Goal: Transaction & Acquisition: Book appointment/travel/reservation

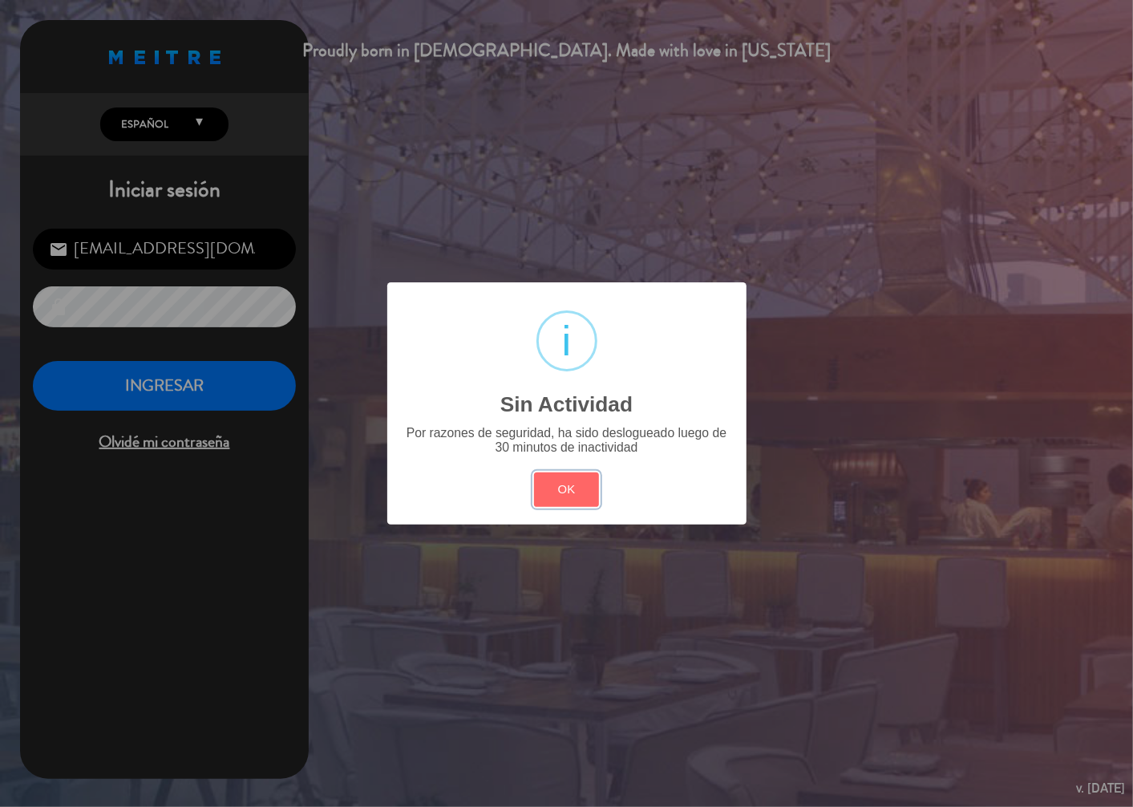
drag, startPoint x: 565, startPoint y: 497, endPoint x: 387, endPoint y: 452, distance: 182.8
click at [510, 477] on div "? ! i Sin Actividad × Por razones de seguridad, ha sido deslogueado luego de 30…" at bounding box center [566, 403] width 359 height 242
click at [145, 386] on div "? ! i Sin Actividad × Por razones de seguridad, ha sido deslogueado luego de 30…" at bounding box center [566, 403] width 1133 height 807
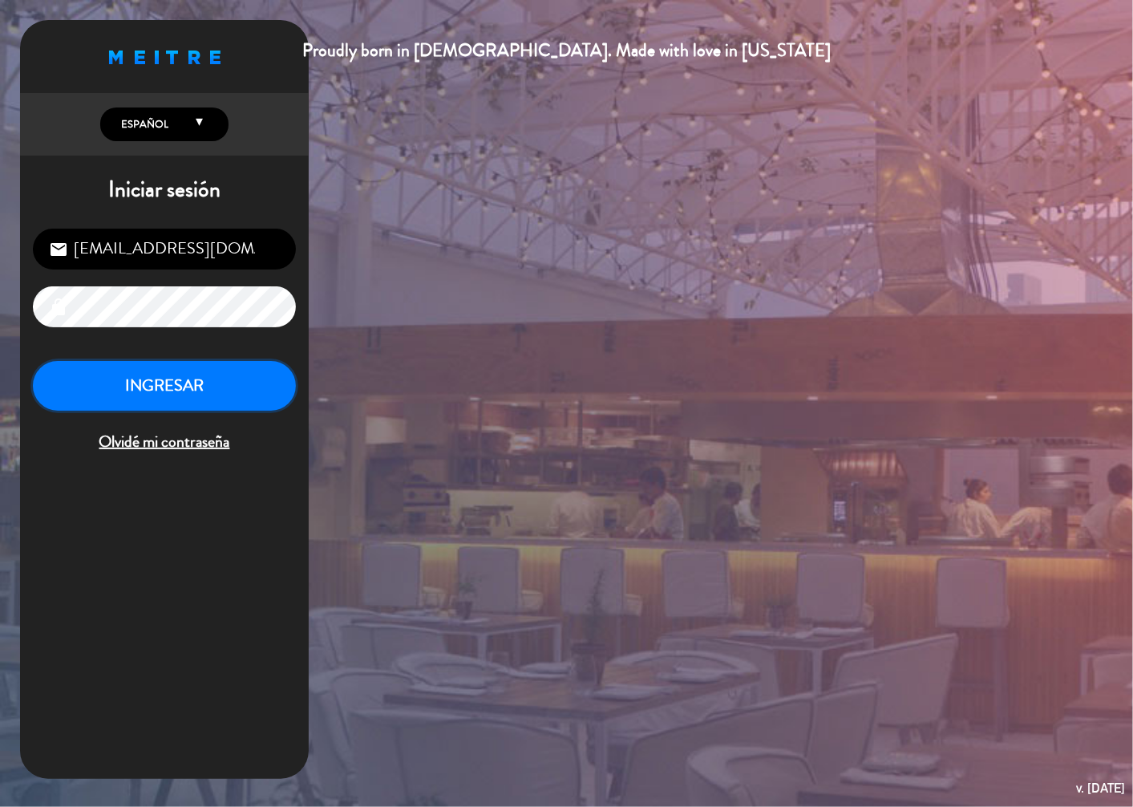
click at [149, 387] on button "INGRESAR" at bounding box center [164, 386] width 263 height 51
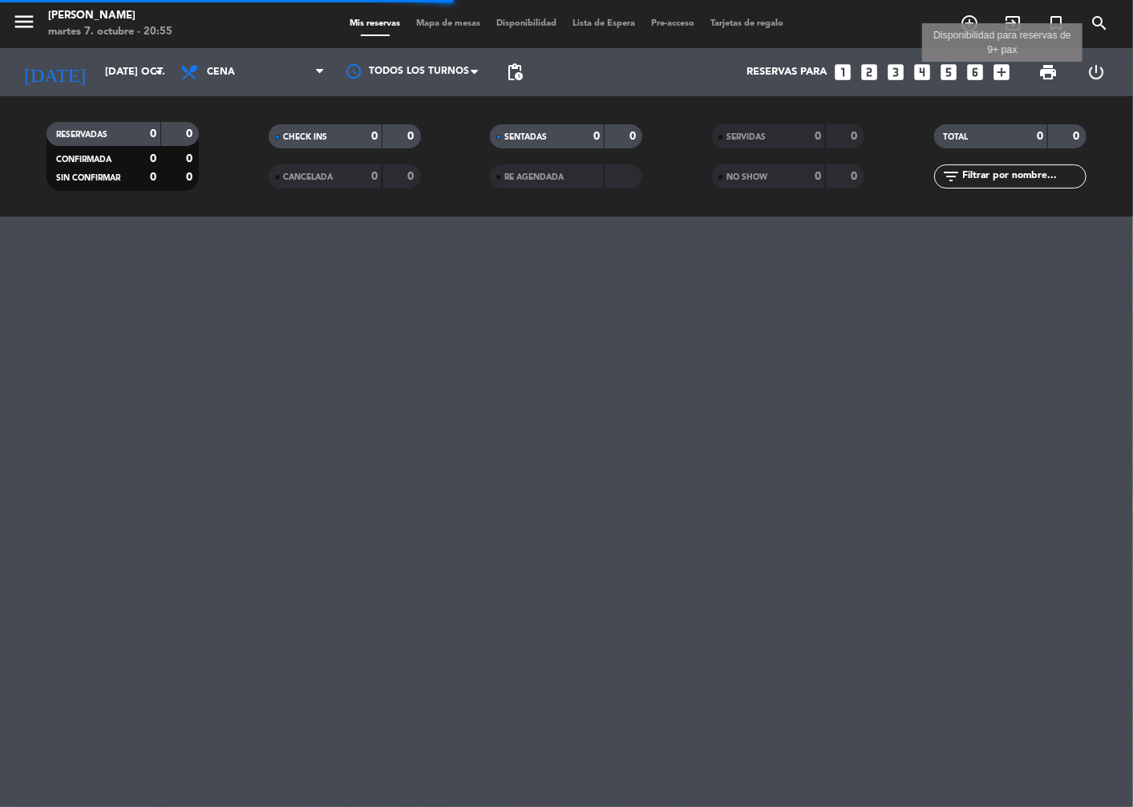
click at [998, 75] on icon "add_box" at bounding box center [1002, 72] width 21 height 21
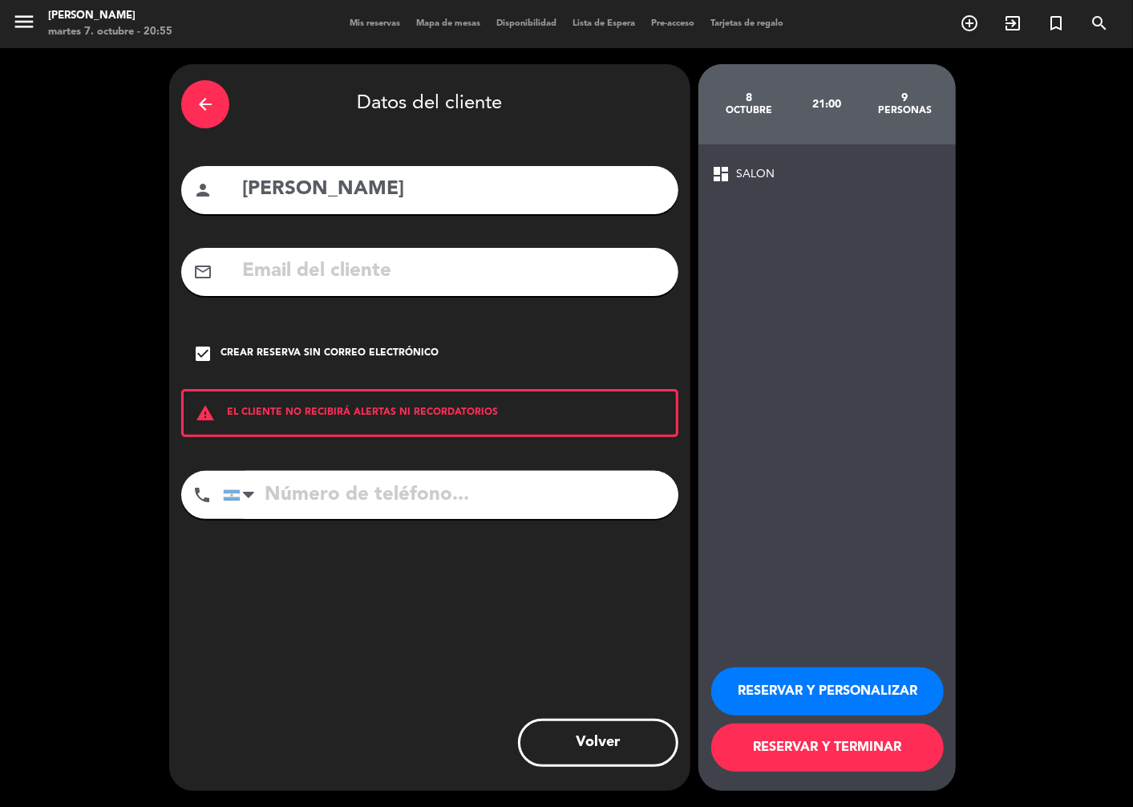
drag, startPoint x: 212, startPoint y: 106, endPoint x: 189, endPoint y: 95, distance: 25.1
click at [189, 95] on div "arrow_back" at bounding box center [205, 104] width 48 height 48
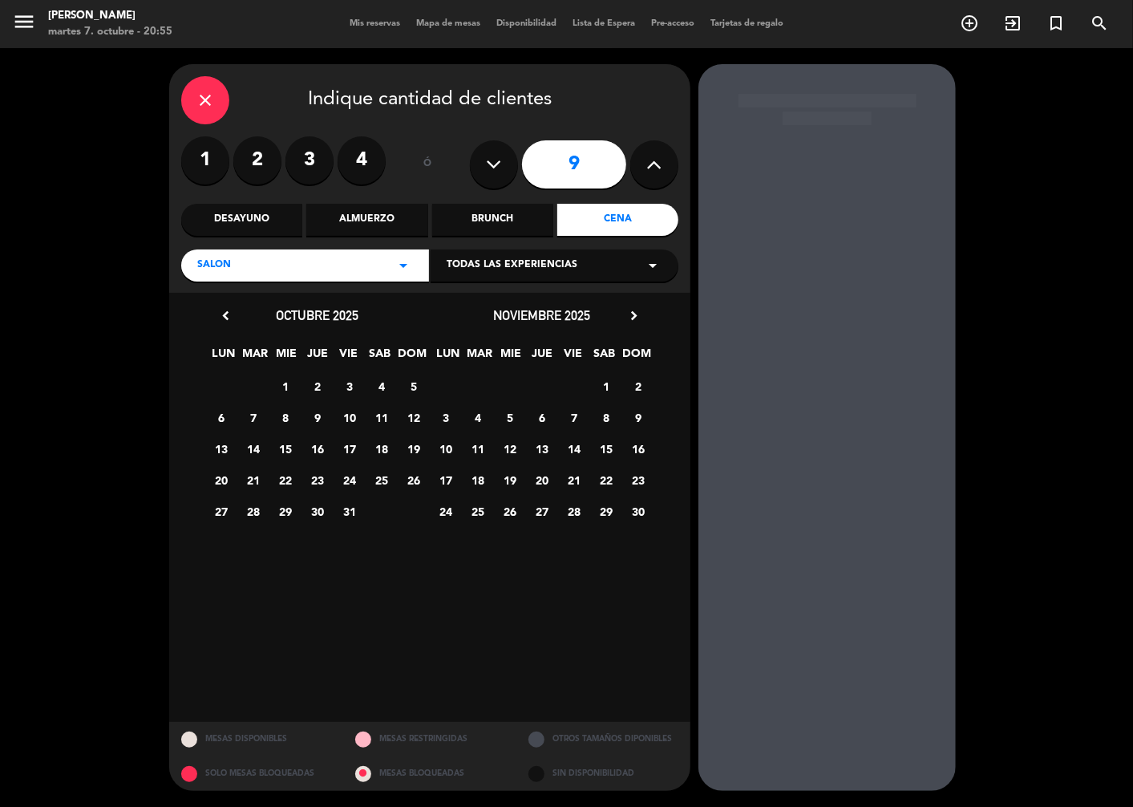
click at [662, 184] on button at bounding box center [654, 164] width 48 height 48
type input "10"
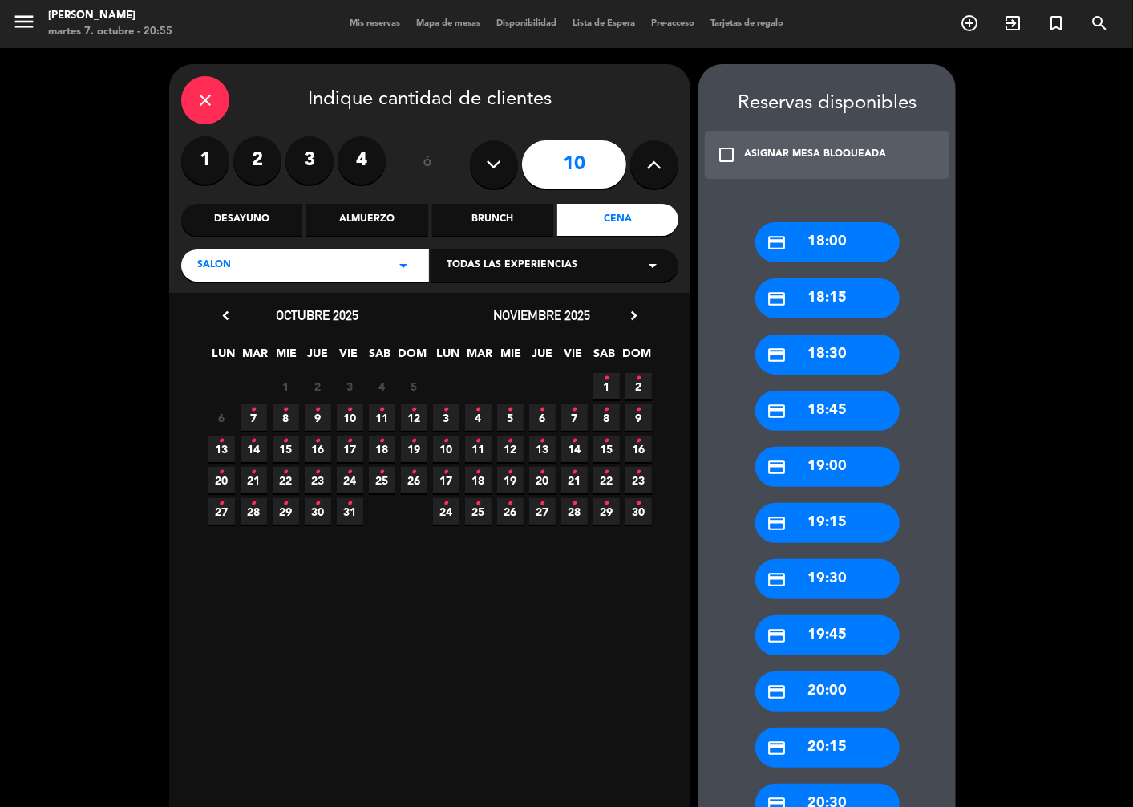
click at [348, 412] on icon "•" at bounding box center [350, 410] width 6 height 26
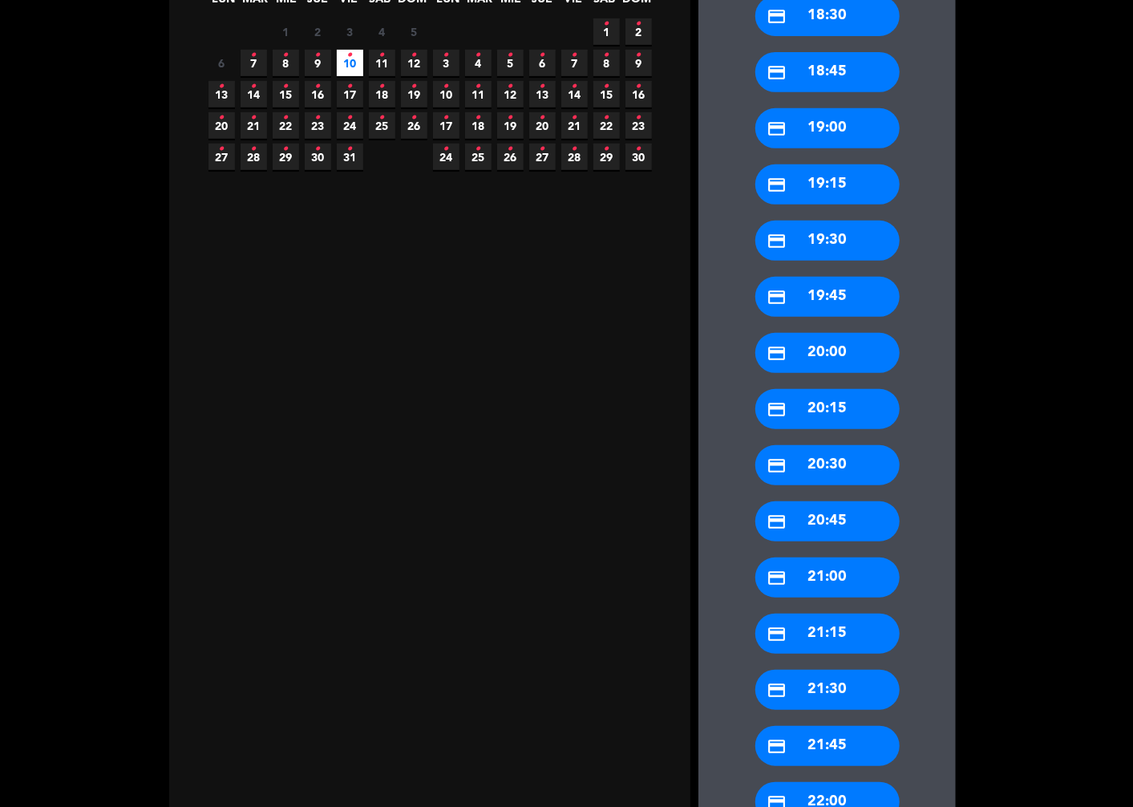
scroll to position [356, 0]
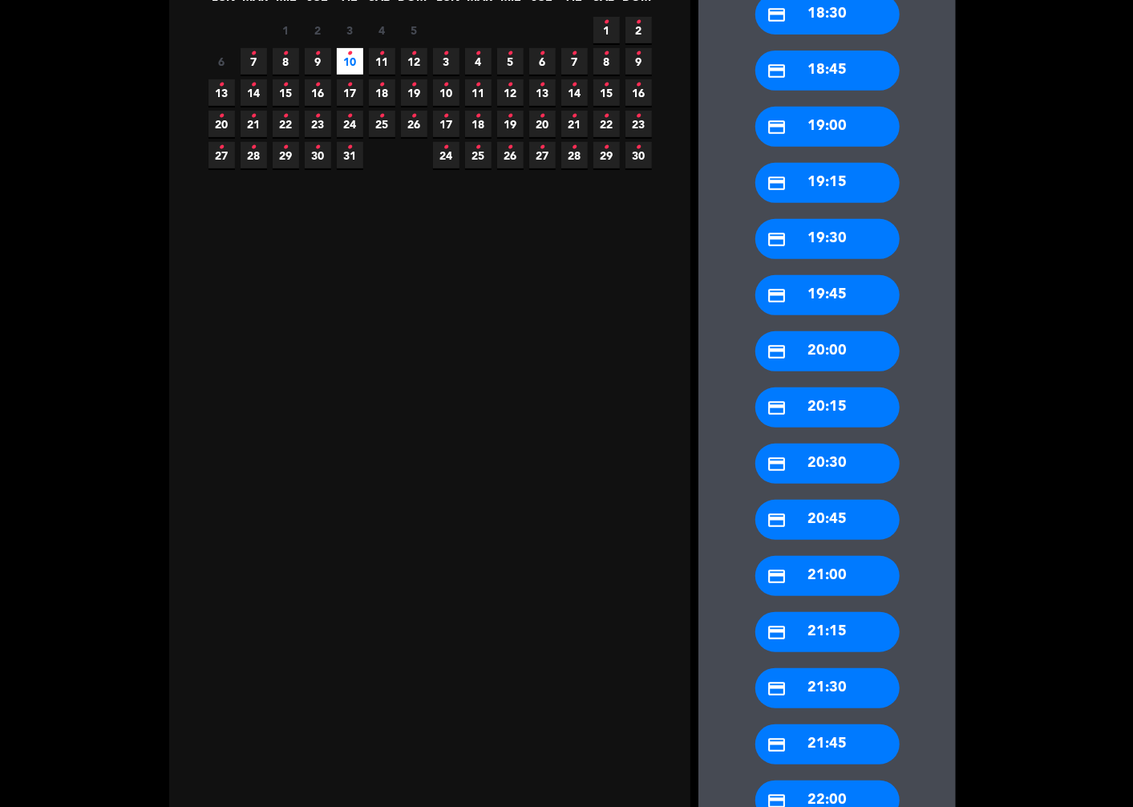
click at [836, 693] on div "credit_card 21:30" at bounding box center [827, 688] width 144 height 40
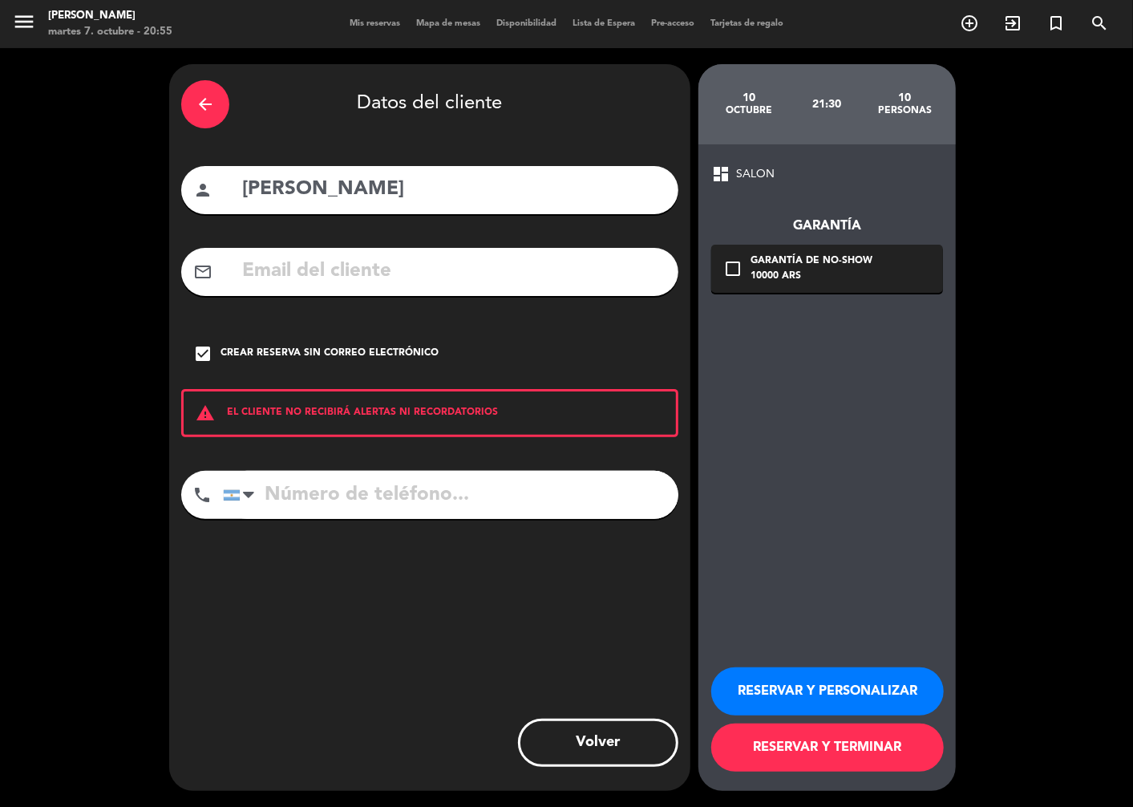
drag, startPoint x: 405, startPoint y: 184, endPoint x: 184, endPoint y: 184, distance: 220.5
click at [184, 184] on div "person [PERSON_NAME]" at bounding box center [429, 190] width 497 height 48
type input "[PERSON_NAME]"
click at [337, 492] on input "tel" at bounding box center [450, 495] width 455 height 48
type input "1157463112"
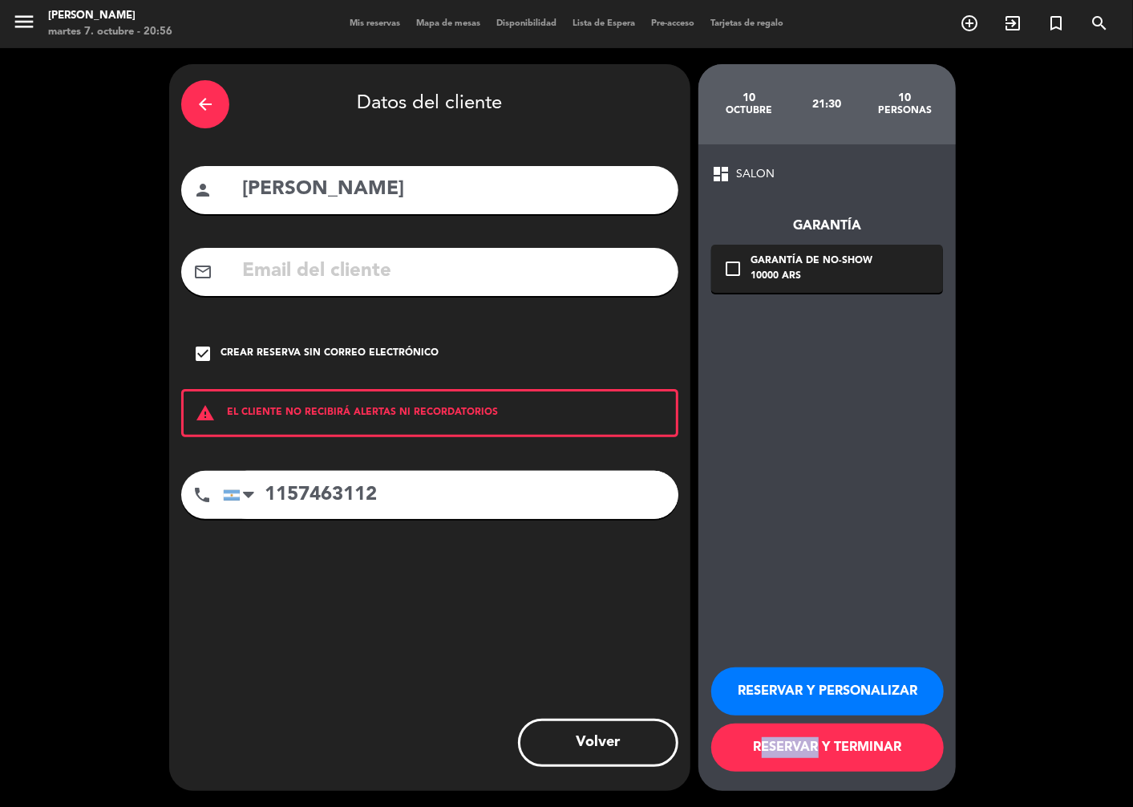
drag, startPoint x: 815, startPoint y: 717, endPoint x: 807, endPoint y: 734, distance: 18.7
click at [807, 734] on div "RESERVAR Y PERSONALIZAR RESERVAR Y TERMINAR" at bounding box center [827, 711] width 232 height 157
click at [807, 733] on button "RESERVAR Y TERMINAR" at bounding box center [827, 747] width 233 height 48
